Goal: Find specific page/section: Find specific page/section

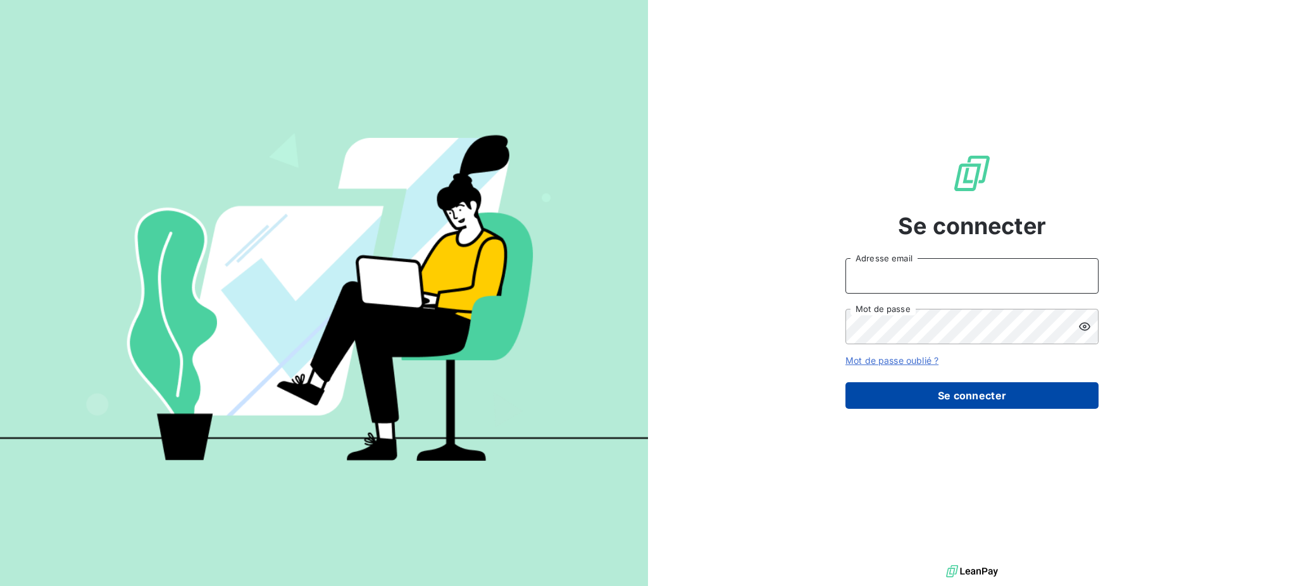
type input "[EMAIL_ADDRESS][DOMAIN_NAME]"
click at [945, 398] on button "Se connecter" at bounding box center [972, 395] width 253 height 27
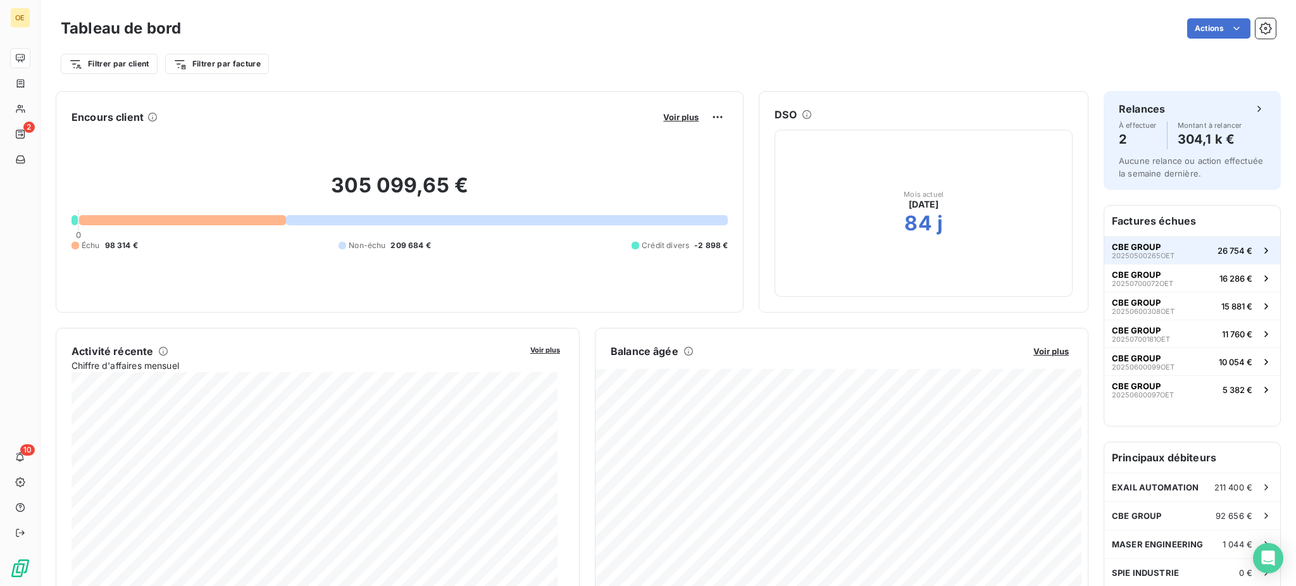
click at [1118, 250] on span "CBE GROUP" at bounding box center [1136, 247] width 49 height 10
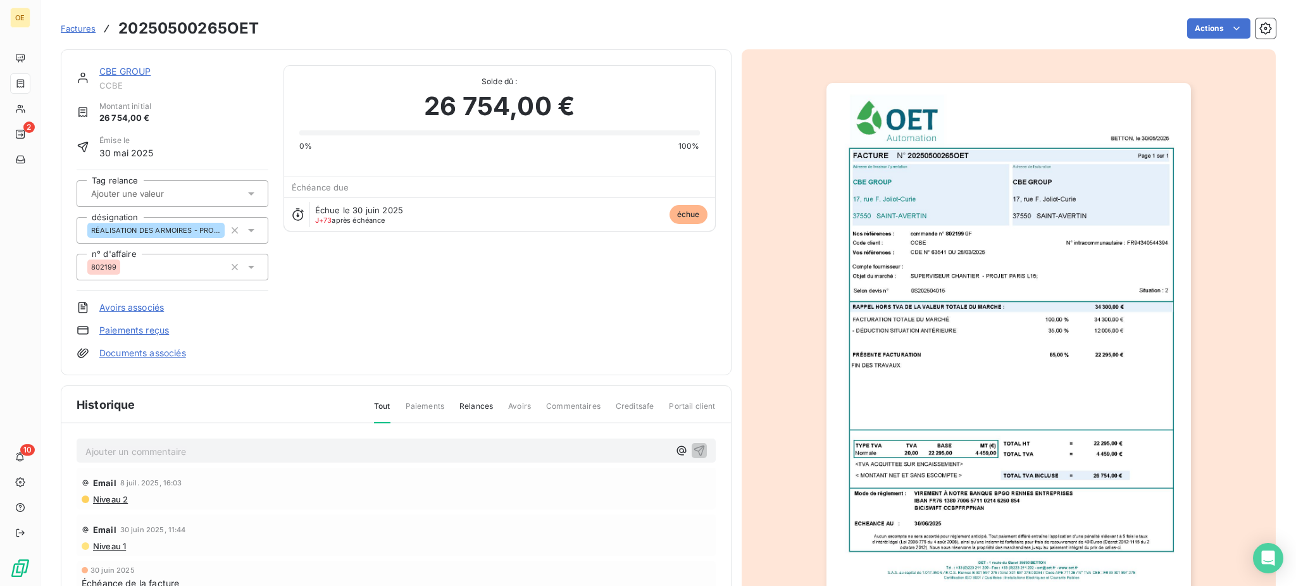
click at [123, 68] on link "CBE GROUP" at bounding box center [124, 71] width 51 height 11
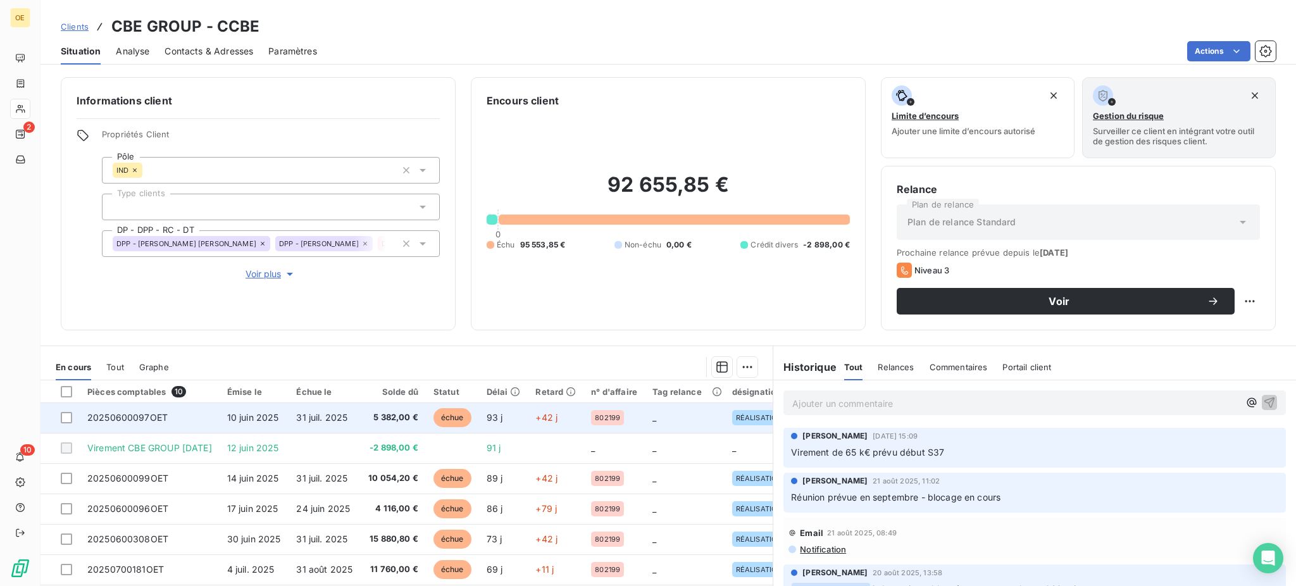
scroll to position [87, 0]
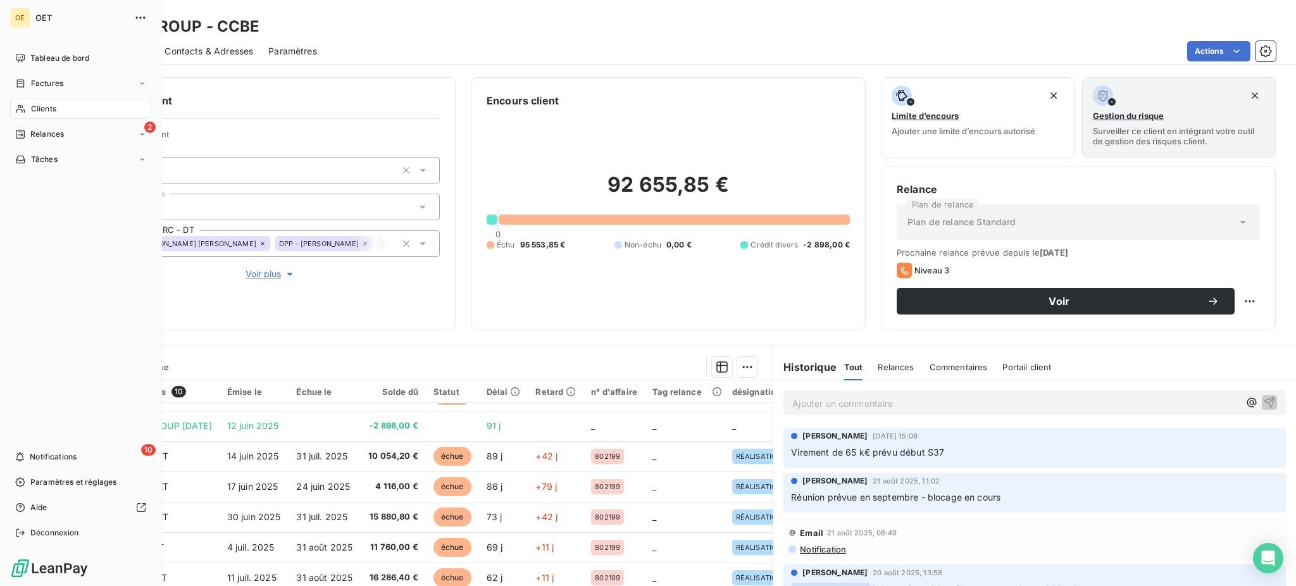
click at [29, 108] on div "Clients" at bounding box center [80, 109] width 141 height 20
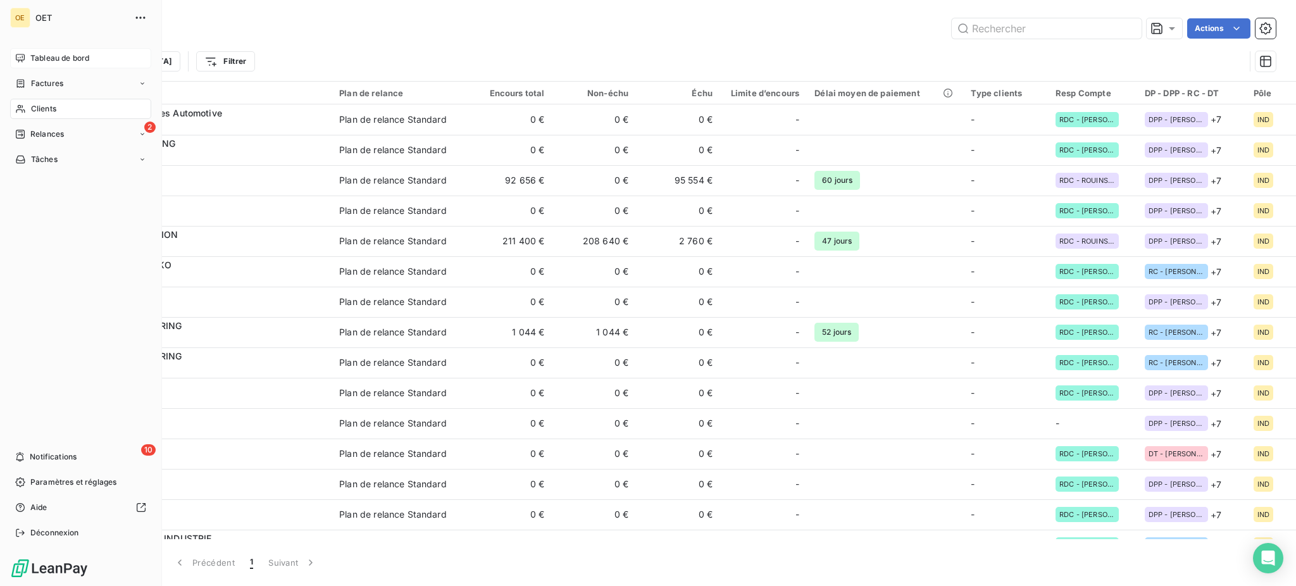
click at [57, 59] on span "Tableau de bord" at bounding box center [59, 58] width 59 height 11
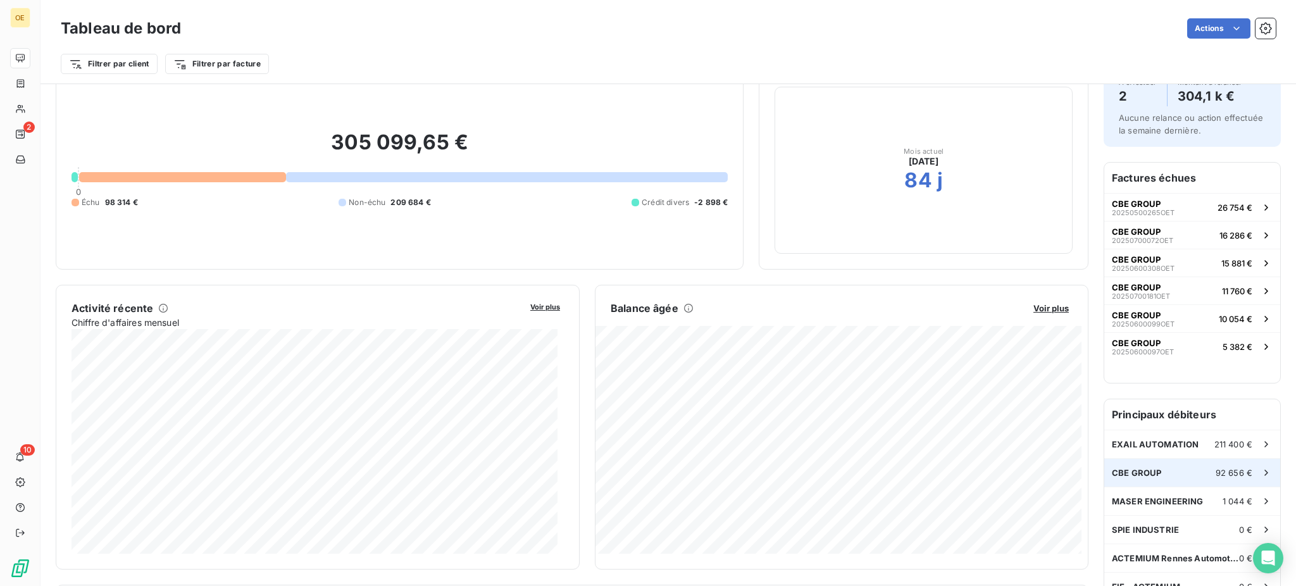
scroll to position [85, 0]
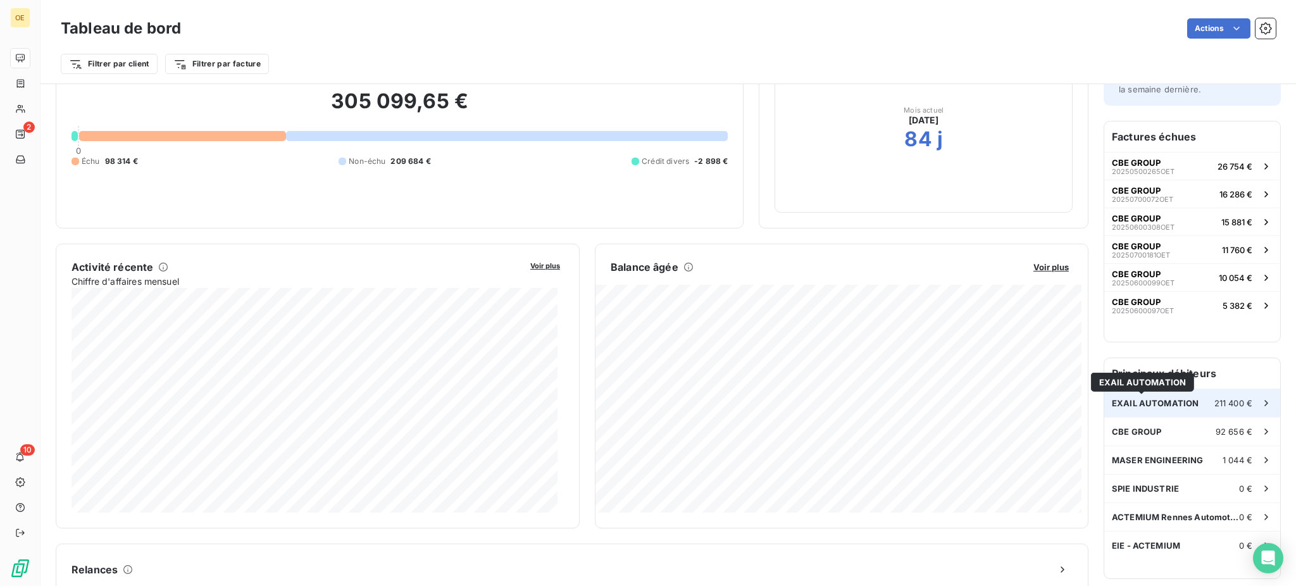
click at [1155, 402] on span "EXAIL AUTOMATION" at bounding box center [1155, 403] width 87 height 10
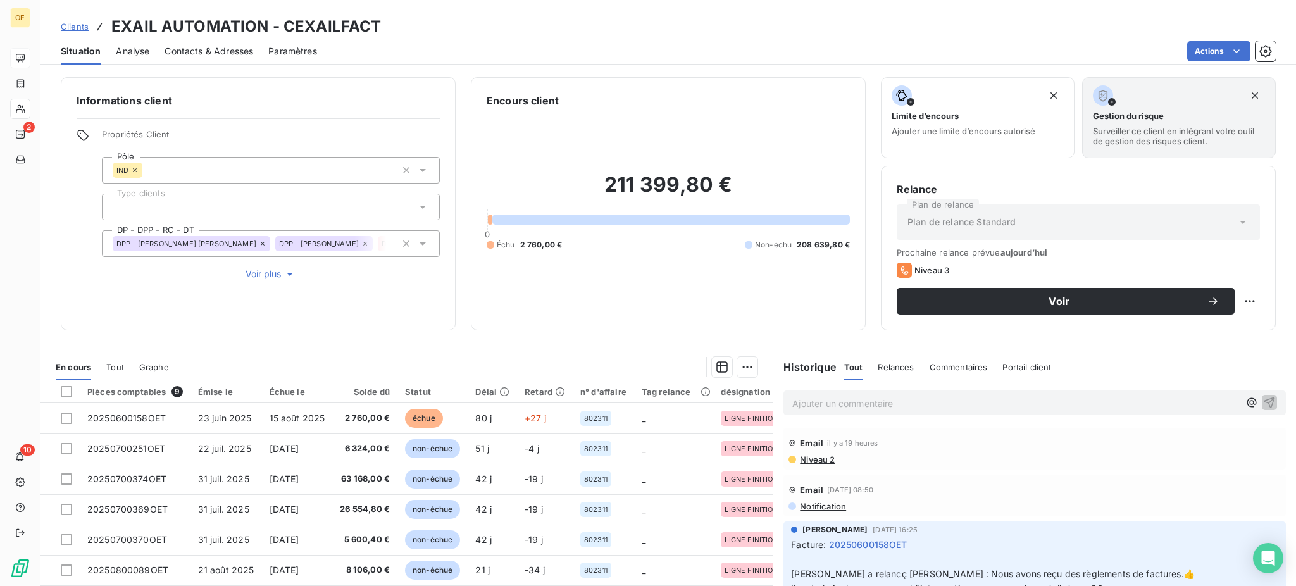
scroll to position [84, 0]
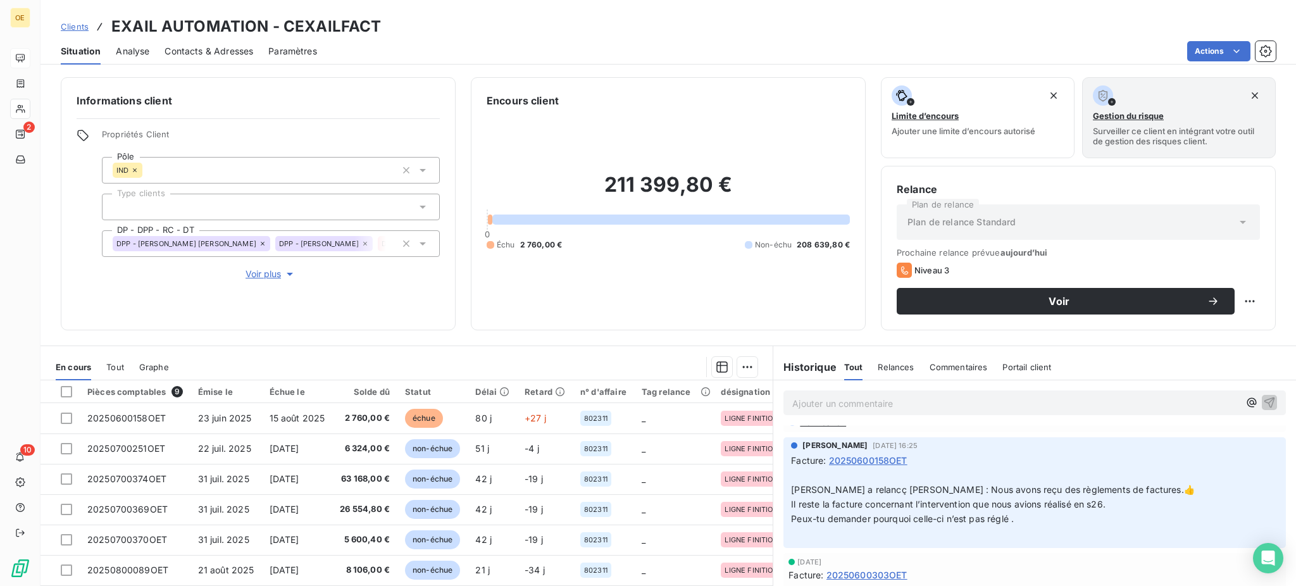
click at [107, 364] on span "Tout" at bounding box center [115, 367] width 18 height 10
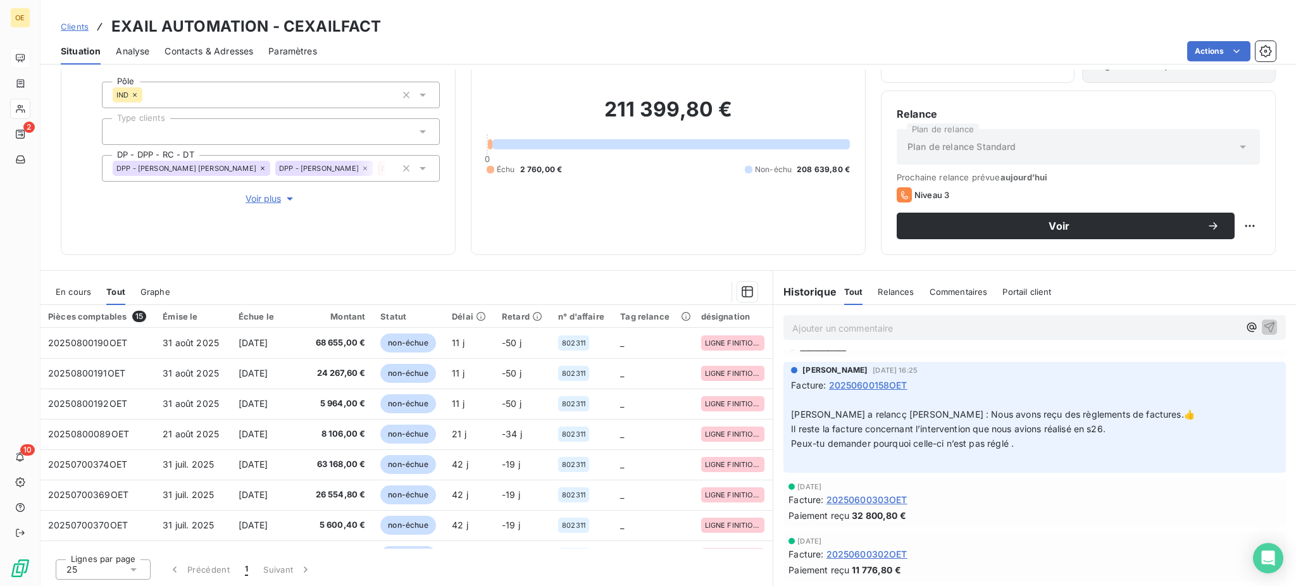
scroll to position [0, 0]
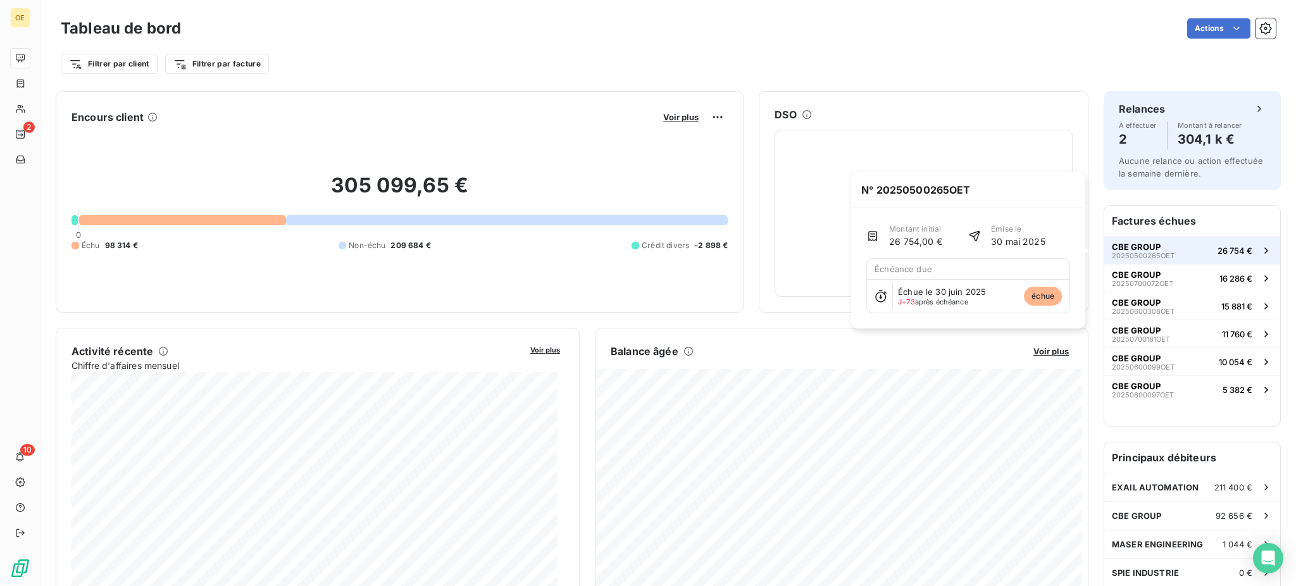
click at [1119, 247] on span "CBE GROUP" at bounding box center [1136, 247] width 49 height 10
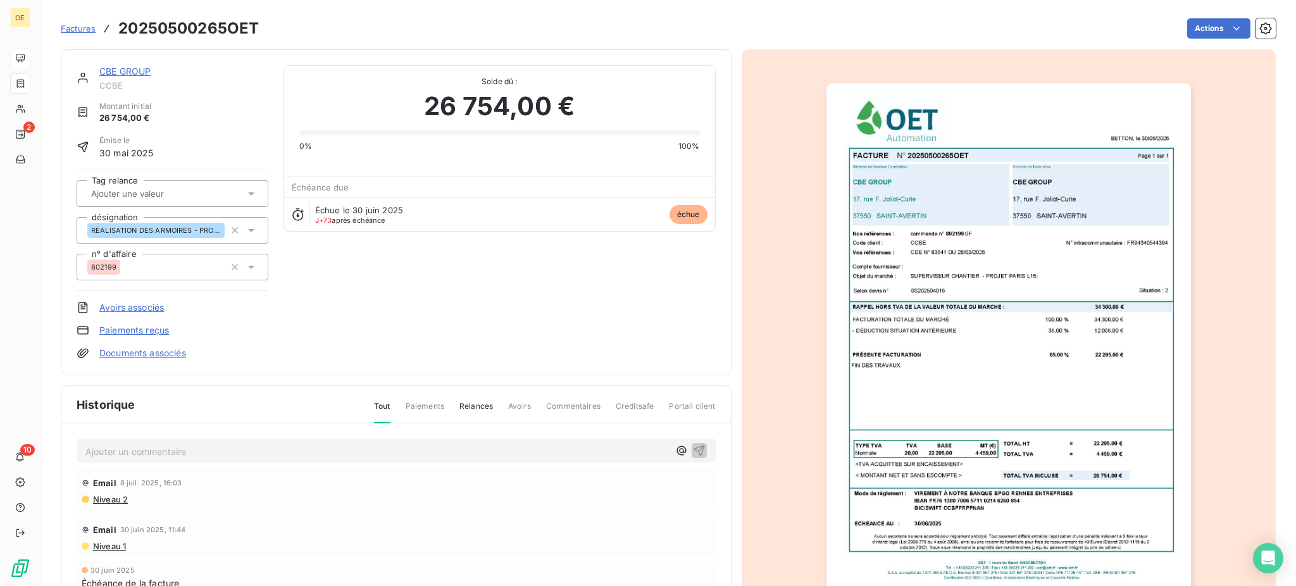
scroll to position [15, 0]
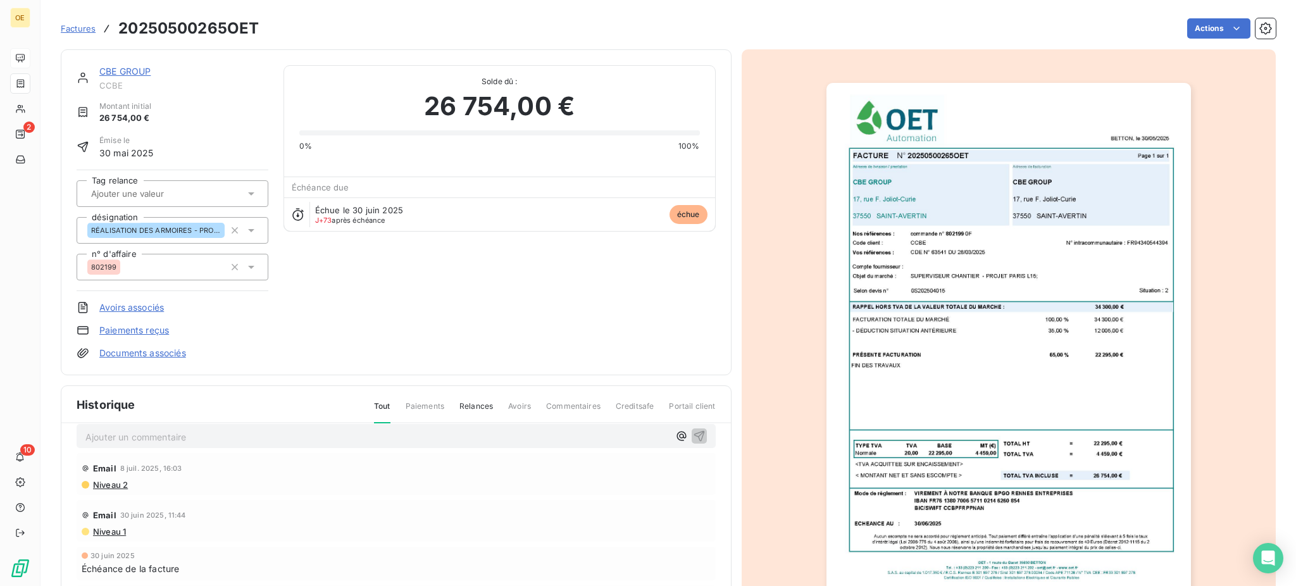
click at [120, 71] on link "CBE GROUP" at bounding box center [124, 71] width 51 height 11
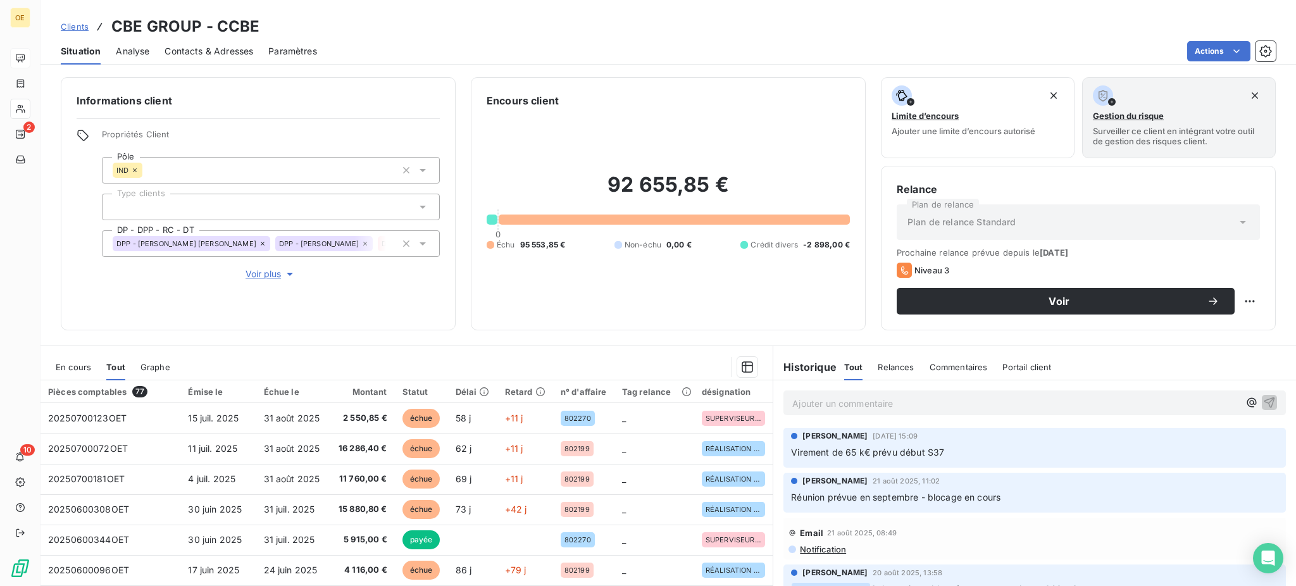
click at [68, 365] on span "En cours" at bounding box center [73, 367] width 35 height 10
